Goal: Register for event/course

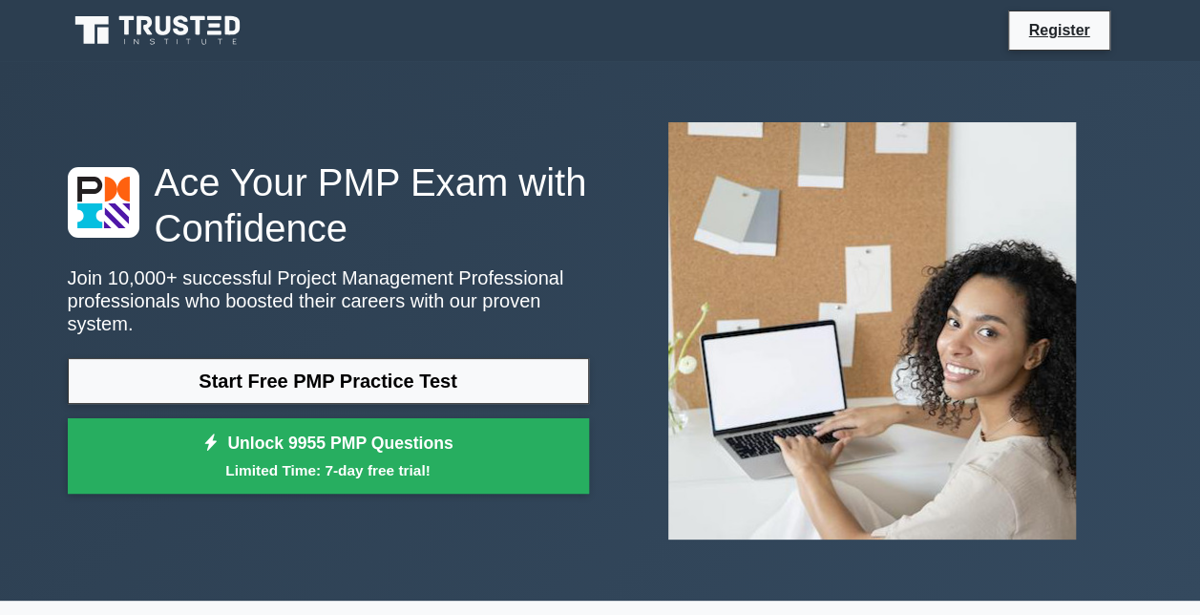
click at [377, 365] on link "Start Free PMP Practice Test" at bounding box center [328, 381] width 521 height 46
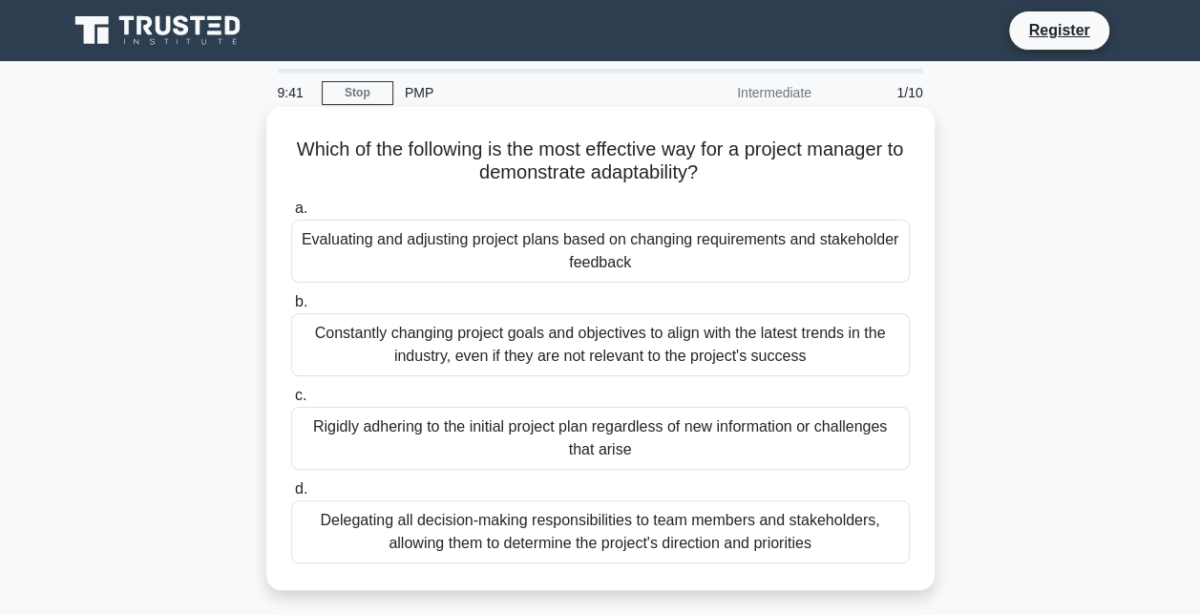
click at [497, 452] on div "Rigidly adhering to the initial project plan regardless of new information or c…" at bounding box center [600, 438] width 619 height 63
click at [291, 402] on input "c. Rigidly adhering to the initial project plan regardless of new information o…" at bounding box center [291, 396] width 0 height 12
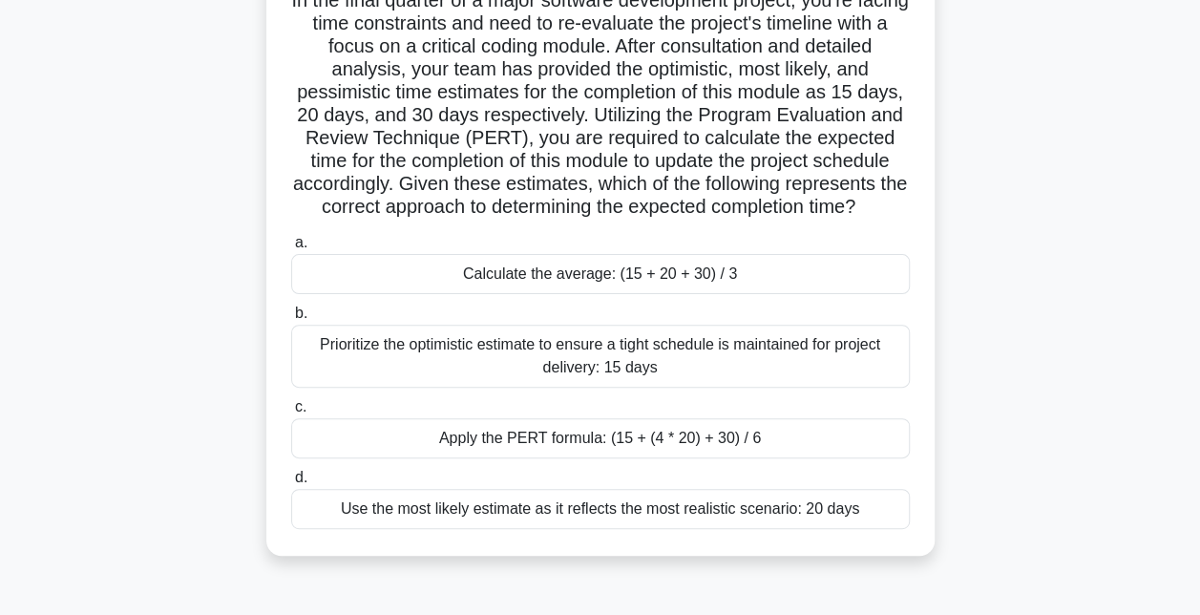
scroll to position [191, 0]
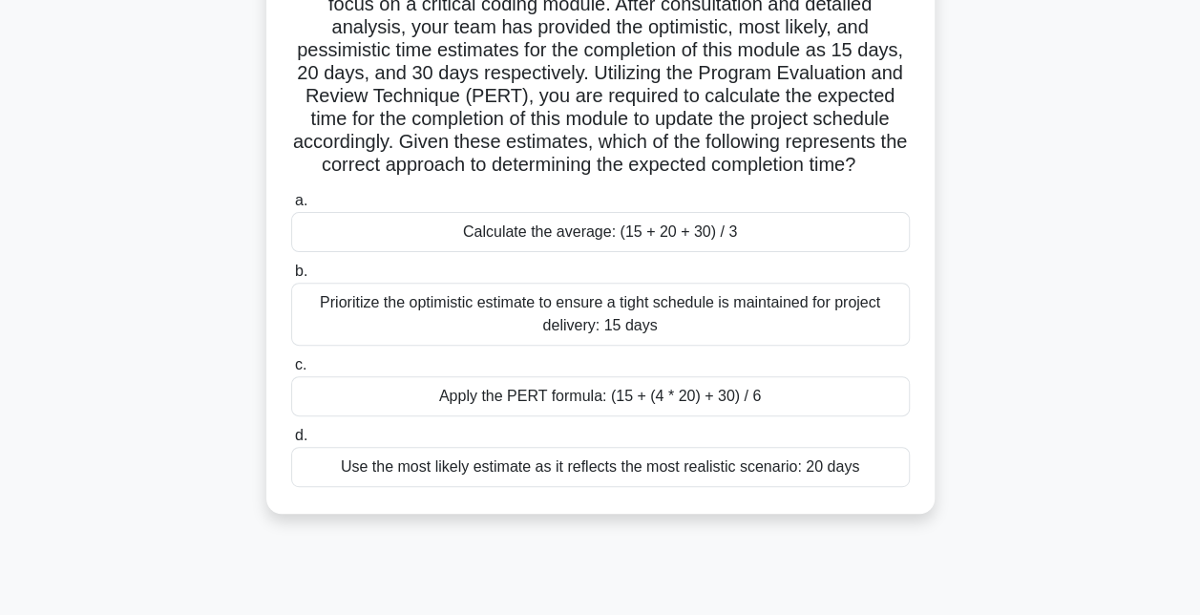
click at [452, 487] on div "Use the most likely estimate as it reflects the most realistic scenario: 20 days" at bounding box center [600, 467] width 619 height 40
click at [291, 442] on input "d. Use the most likely estimate as it reflects the most realistic scenario: 20 …" at bounding box center [291, 436] width 0 height 12
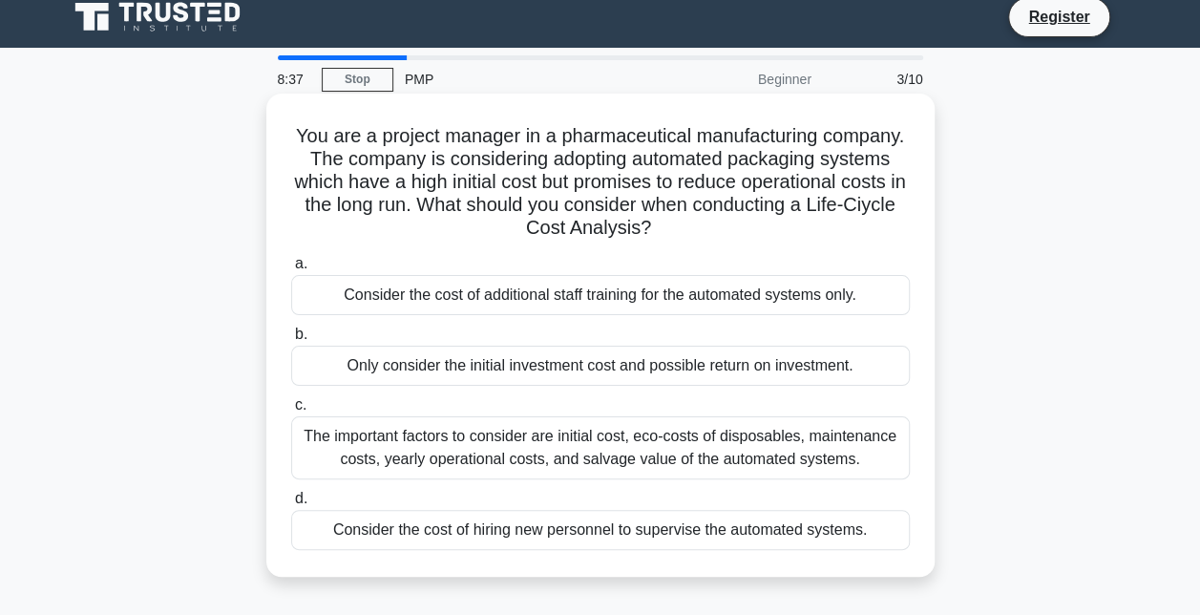
scroll to position [0, 0]
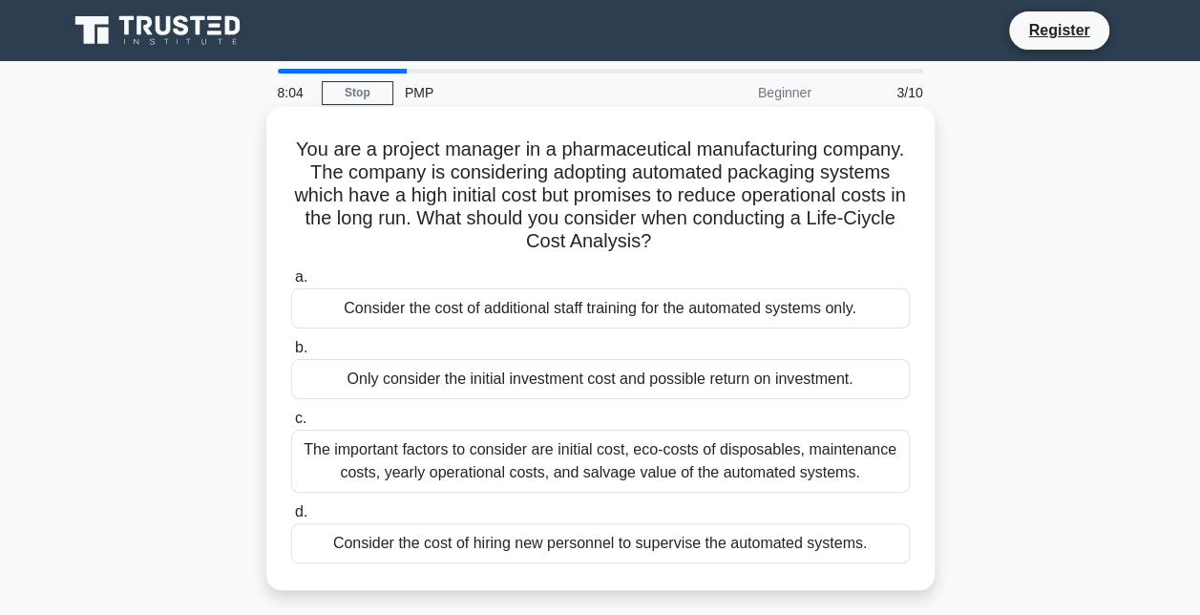
click at [518, 454] on div "The important factors to consider are initial cost, eco-costs of disposables, m…" at bounding box center [600, 461] width 619 height 63
click at [291, 425] on input "c. The important factors to consider are initial cost, eco-costs of disposables…" at bounding box center [291, 418] width 0 height 12
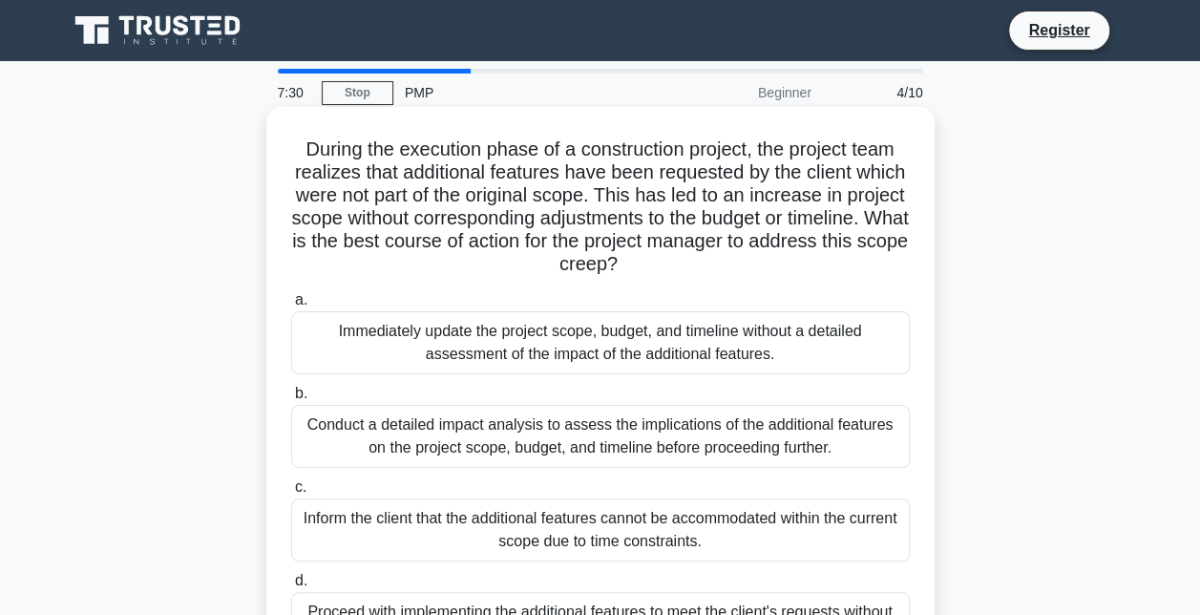
scroll to position [95, 0]
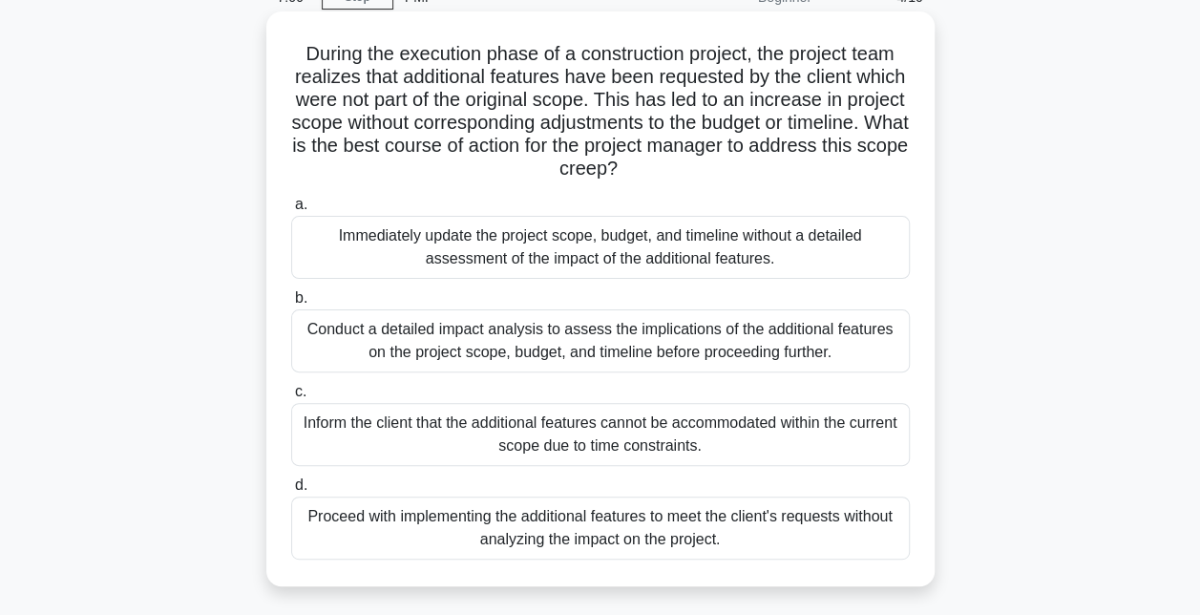
click at [528, 344] on div "Conduct a detailed impact analysis to assess the implications of the additional…" at bounding box center [600, 340] width 619 height 63
click at [291, 305] on input "b. Conduct a detailed impact analysis to assess the implications of the additio…" at bounding box center [291, 298] width 0 height 12
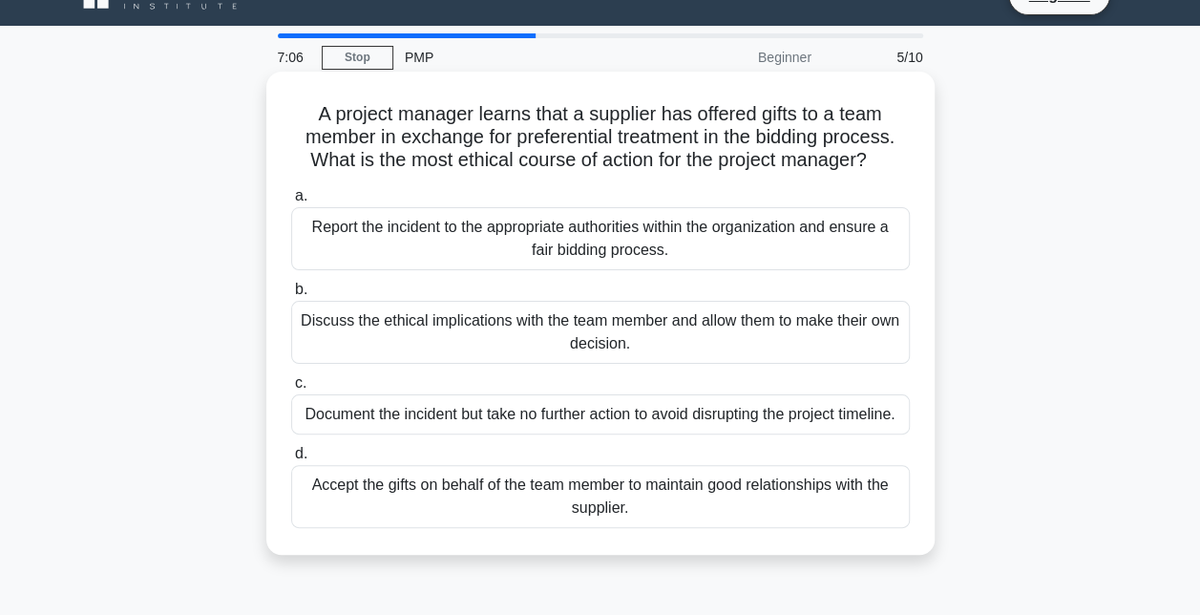
scroll to position [0, 0]
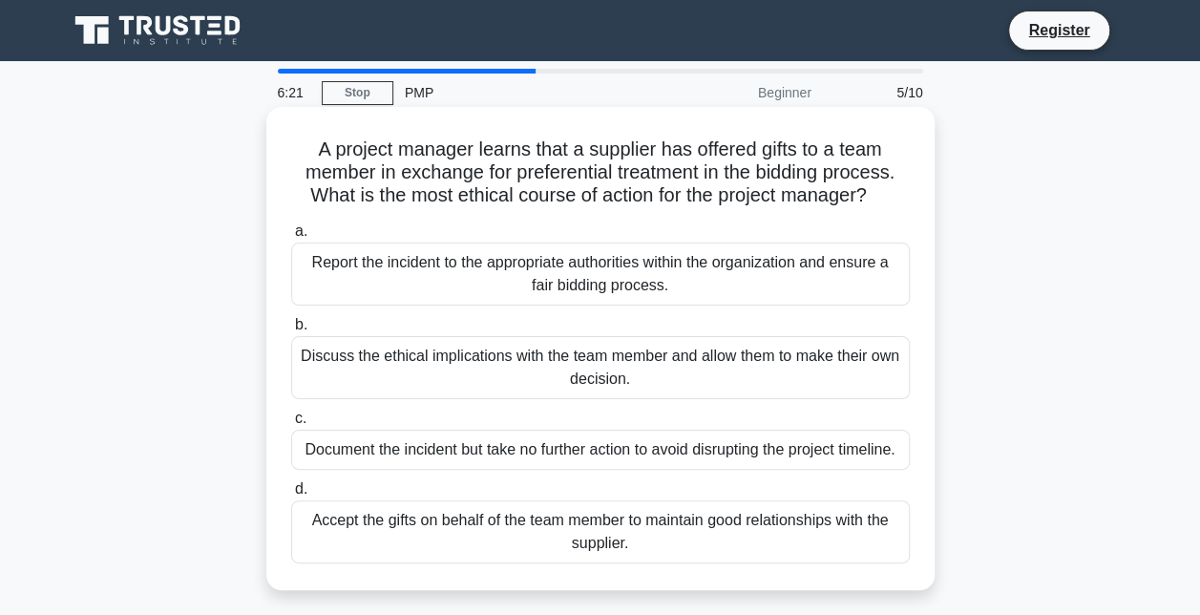
click at [472, 284] on div "Report the incident to the appropriate authorities within the organization and …" at bounding box center [600, 273] width 619 height 63
click at [291, 238] on input "a. Report the incident to the appropriate authorities within the organization a…" at bounding box center [291, 231] width 0 height 12
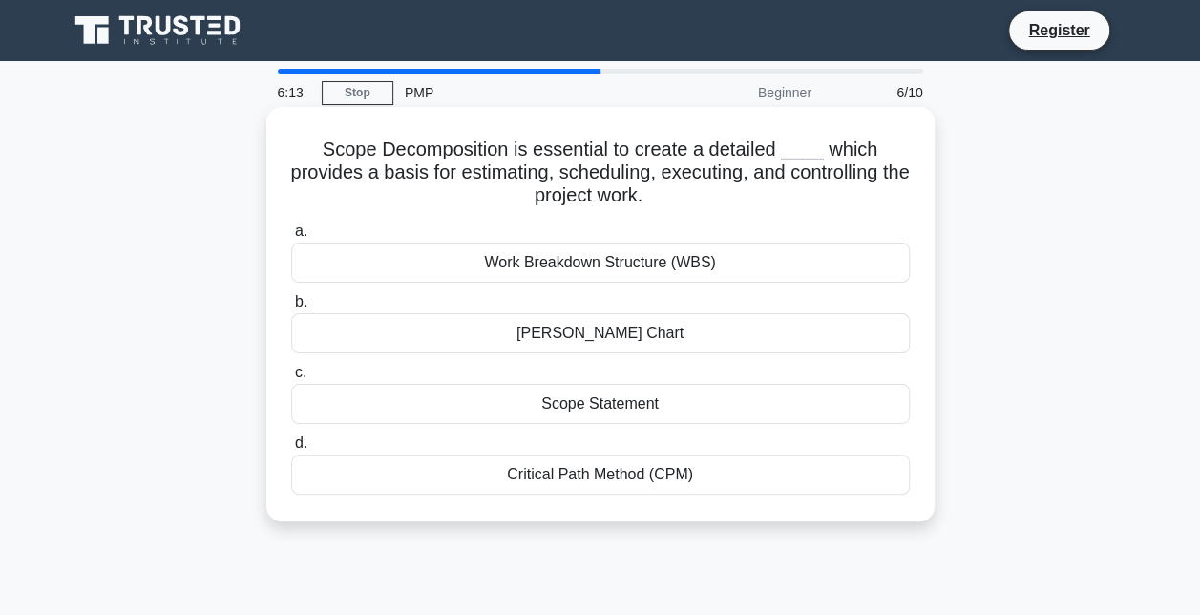
click at [487, 258] on div "Work Breakdown Structure (WBS)" at bounding box center [600, 262] width 619 height 40
click at [291, 238] on input "a. Work Breakdown Structure (WBS)" at bounding box center [291, 231] width 0 height 12
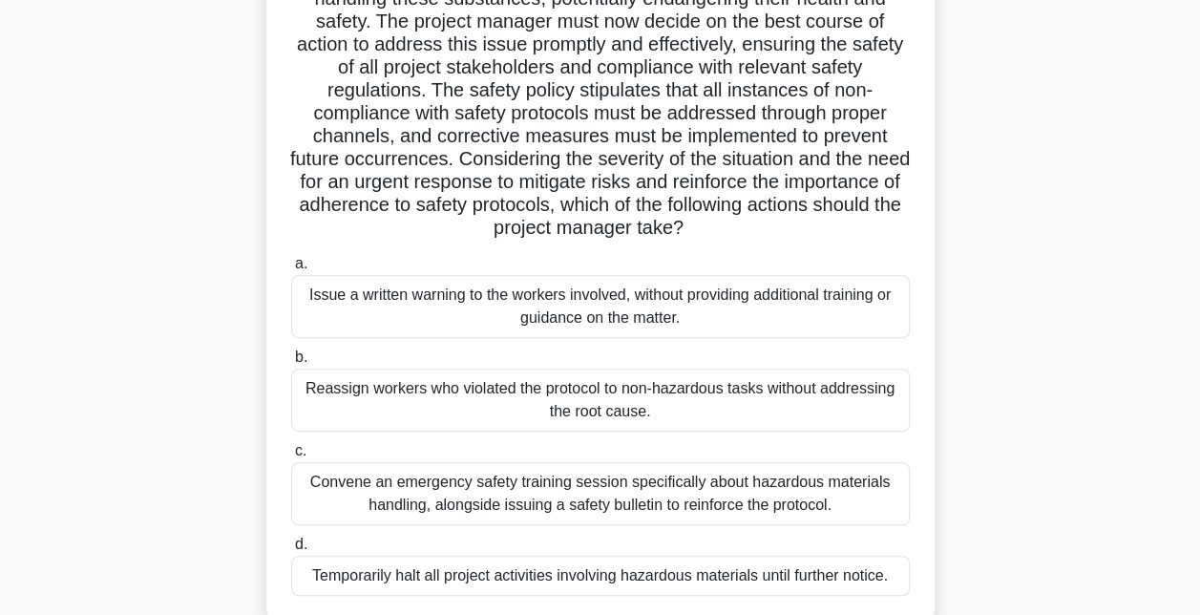
scroll to position [286, 0]
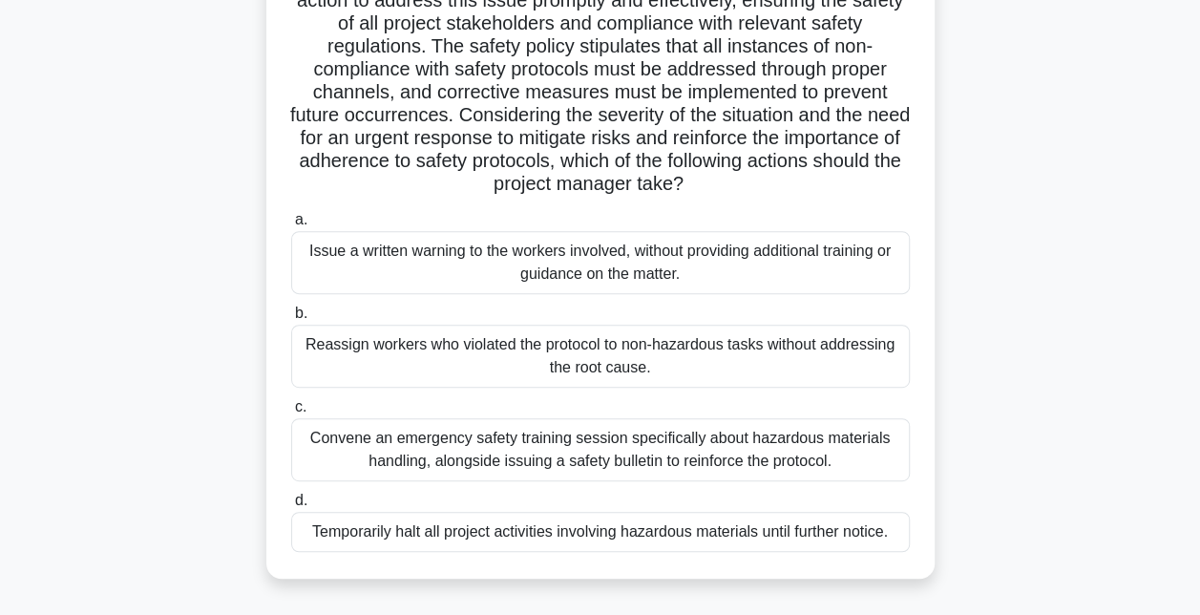
click at [459, 449] on div "Convene an emergency safety training session specifically about hazardous mater…" at bounding box center [600, 449] width 619 height 63
click at [291, 413] on input "c. Convene an emergency safety training session specifically about hazardous ma…" at bounding box center [291, 407] width 0 height 12
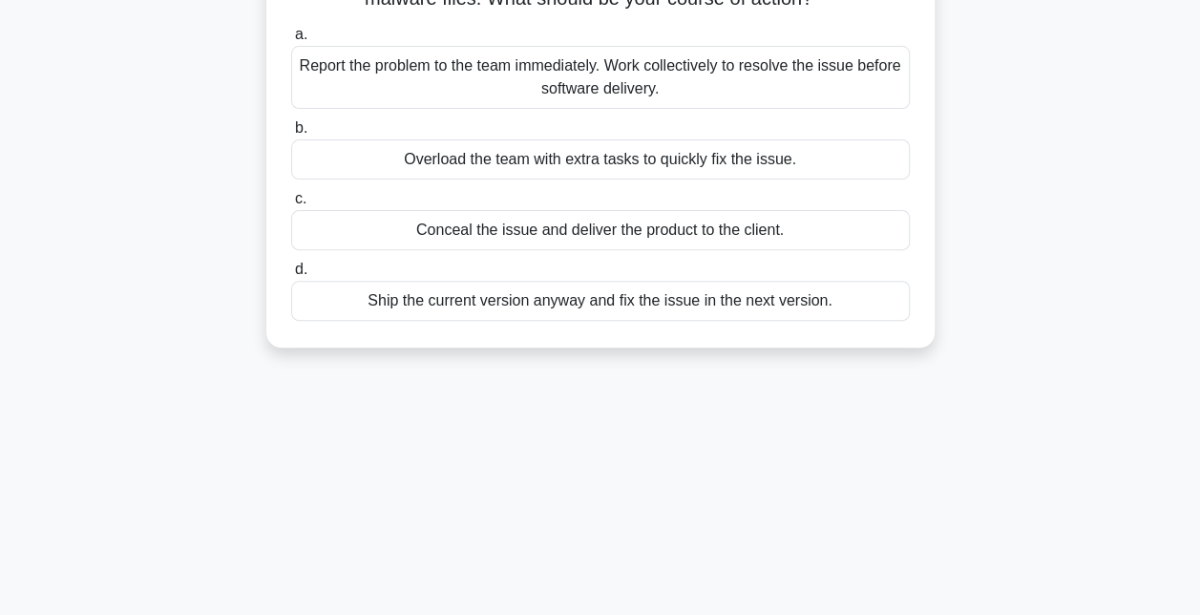
scroll to position [0, 0]
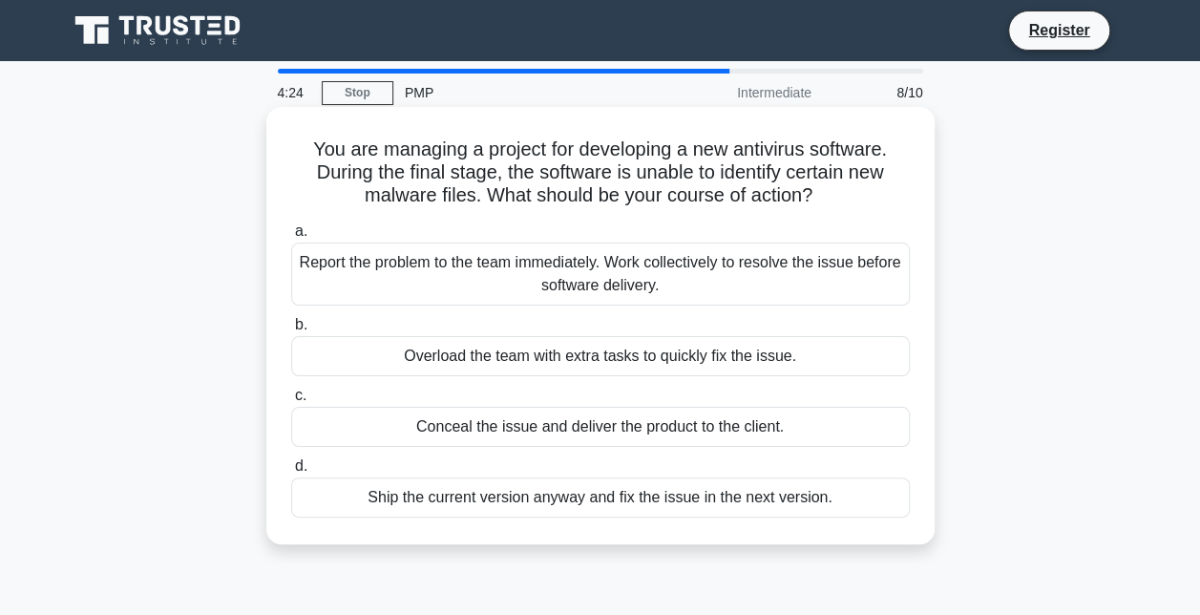
click at [474, 279] on div "Report the problem to the team immediately. Work collectively to resolve the is…" at bounding box center [600, 273] width 619 height 63
click at [291, 238] on input "a. Report the problem to the team immediately. Work collectively to resolve the…" at bounding box center [291, 231] width 0 height 12
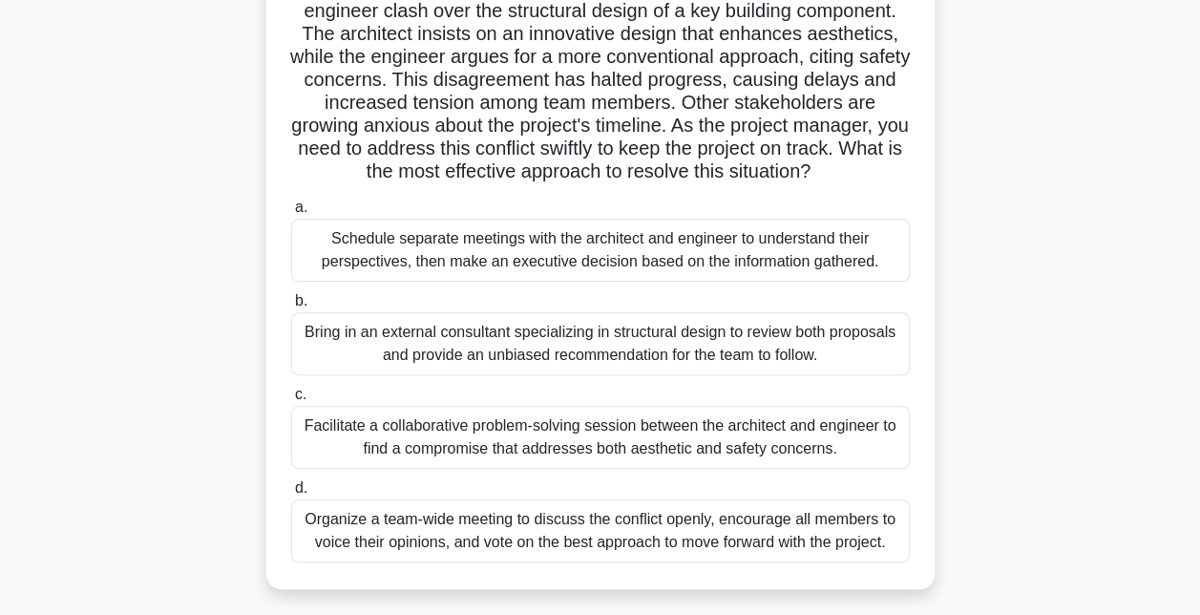
scroll to position [191, 0]
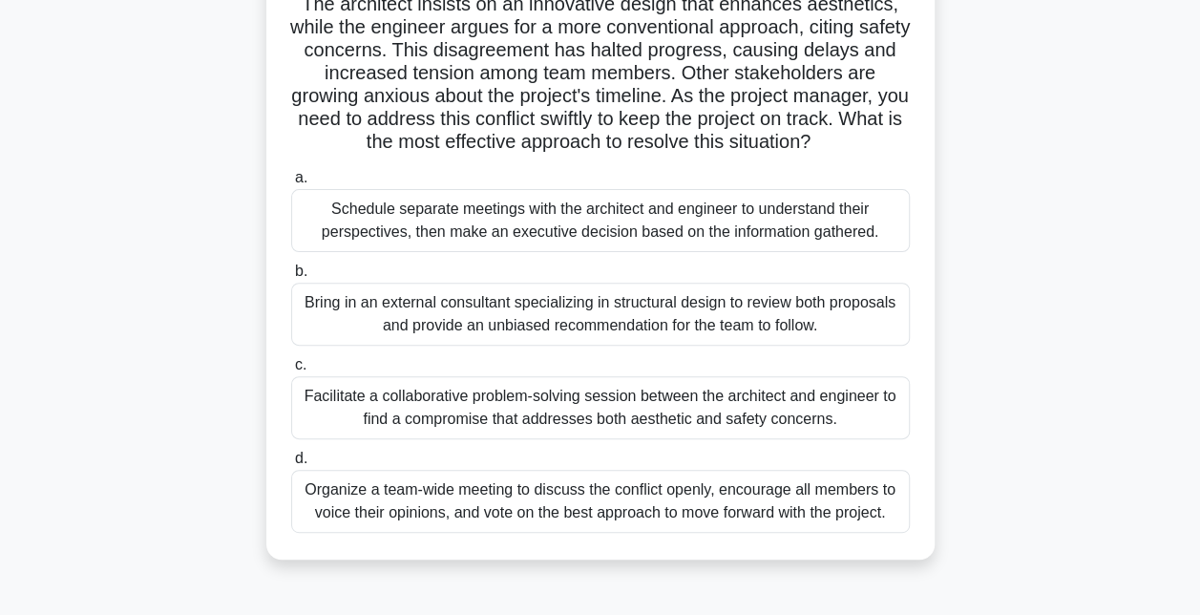
click at [621, 403] on div "Facilitate a collaborative problem-solving session between the architect and en…" at bounding box center [600, 407] width 619 height 63
click at [291, 371] on input "c. Facilitate a collaborative problem-solving session between the architect and…" at bounding box center [291, 365] width 0 height 12
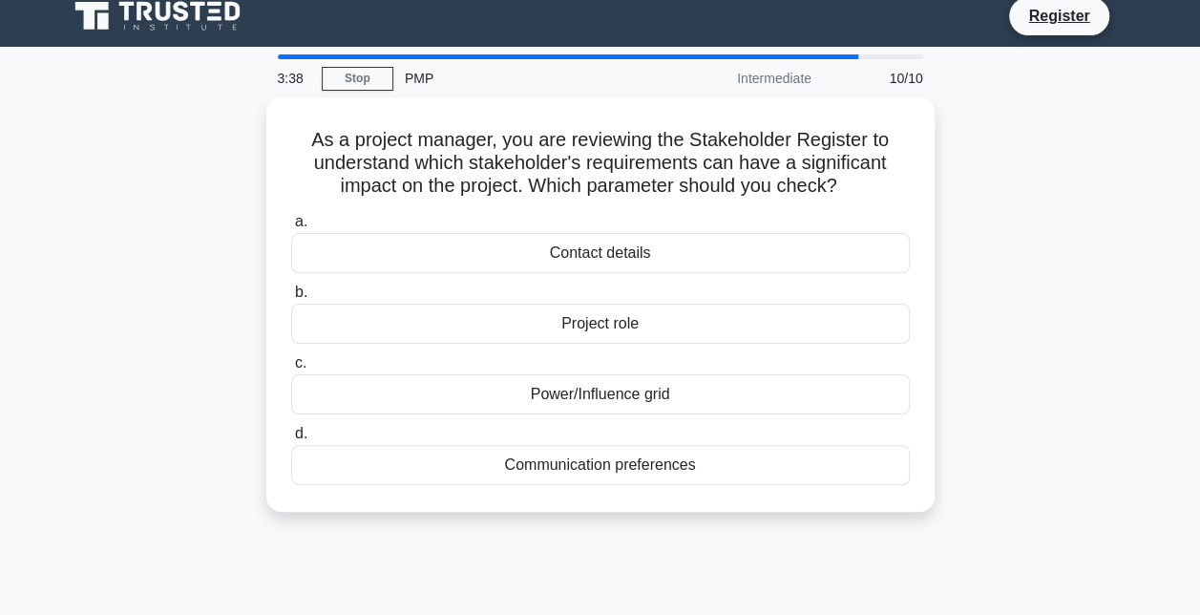
scroll to position [0, 0]
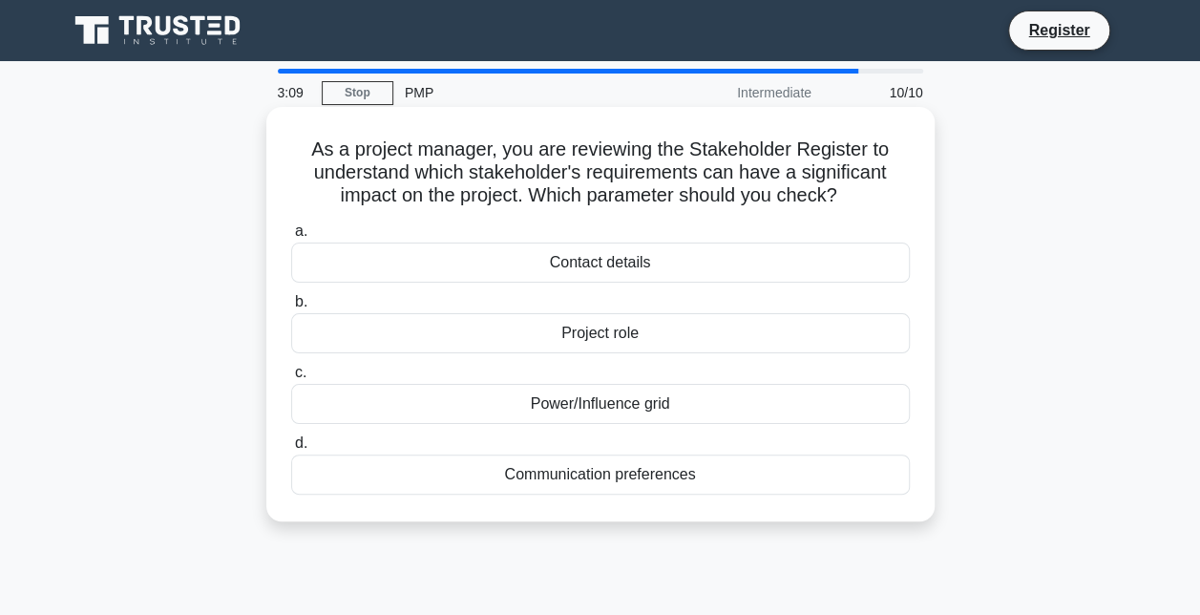
click at [518, 348] on div "Project role" at bounding box center [600, 333] width 619 height 40
click at [291, 308] on input "b. Project role" at bounding box center [291, 302] width 0 height 12
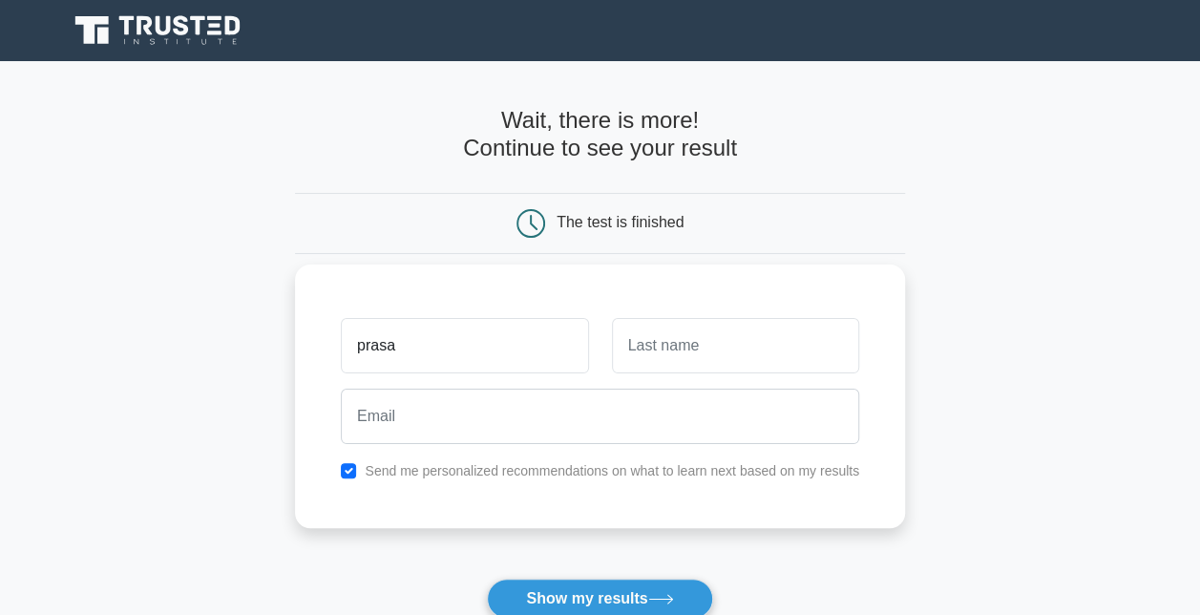
type input "prasa"
click at [685, 357] on input "text" at bounding box center [735, 345] width 247 height 55
type input "SAHOO"
type input "[PERSON_NAME][EMAIL_ADDRESS][DOMAIN_NAME]"
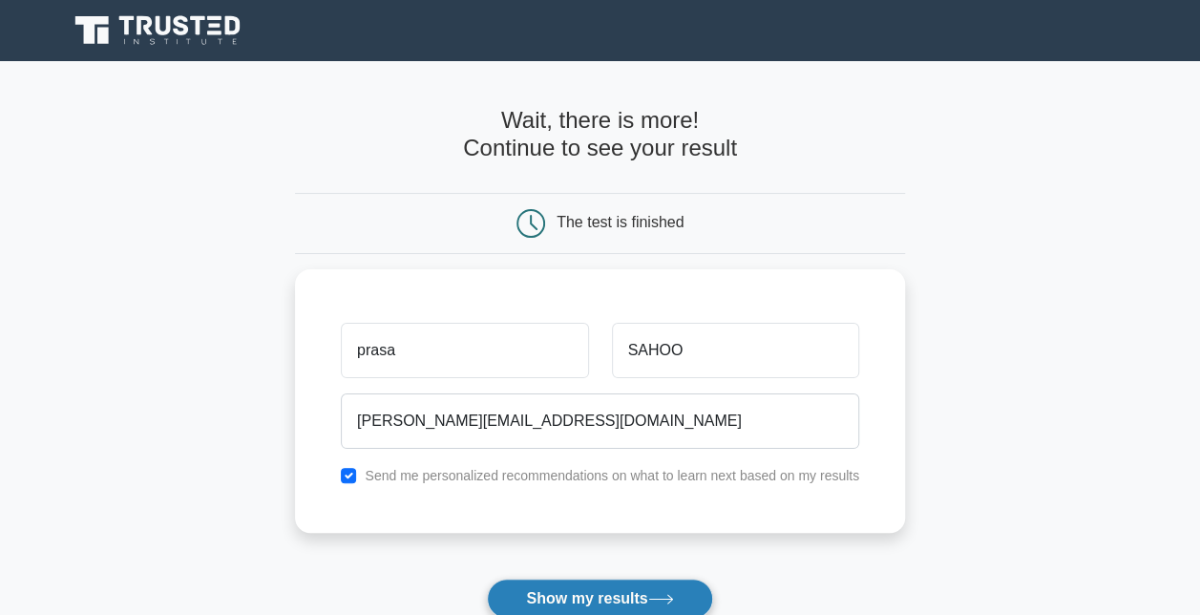
click at [592, 596] on button "Show my results" at bounding box center [599, 599] width 225 height 40
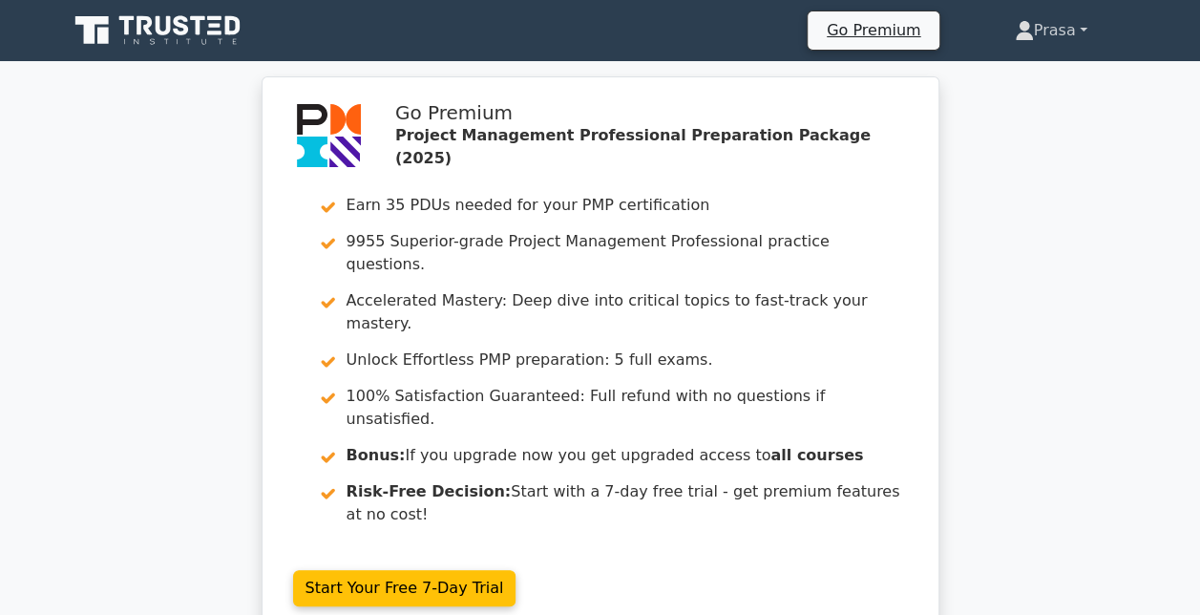
click at [1037, 26] on link "Prasa" at bounding box center [1051, 30] width 164 height 38
